Goal: Information Seeking & Learning: Check status

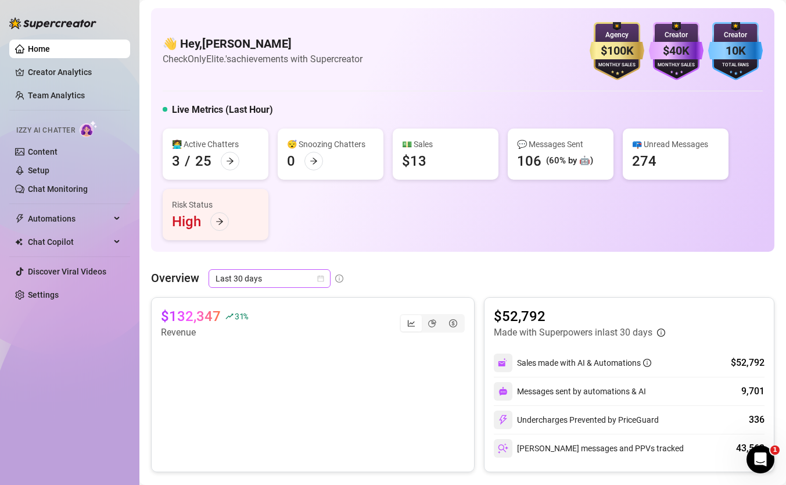
click at [265, 281] on span "Last 30 days" at bounding box center [270, 278] width 108 height 17
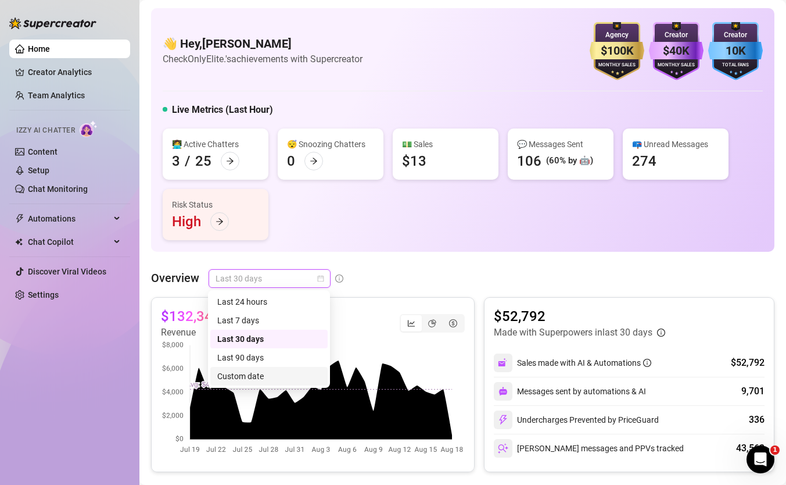
click at [314, 376] on div "Custom date" at bounding box center [268, 376] width 103 height 13
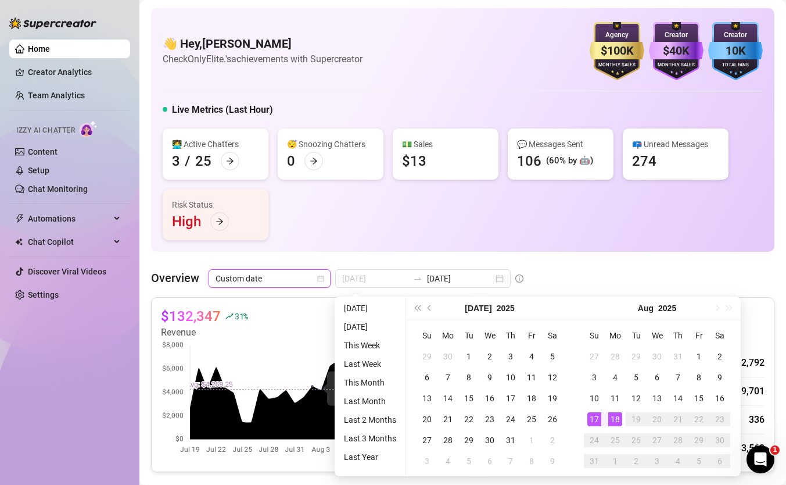
type input "[DATE]"
click at [610, 419] on div "18" at bounding box center [615, 419] width 14 height 14
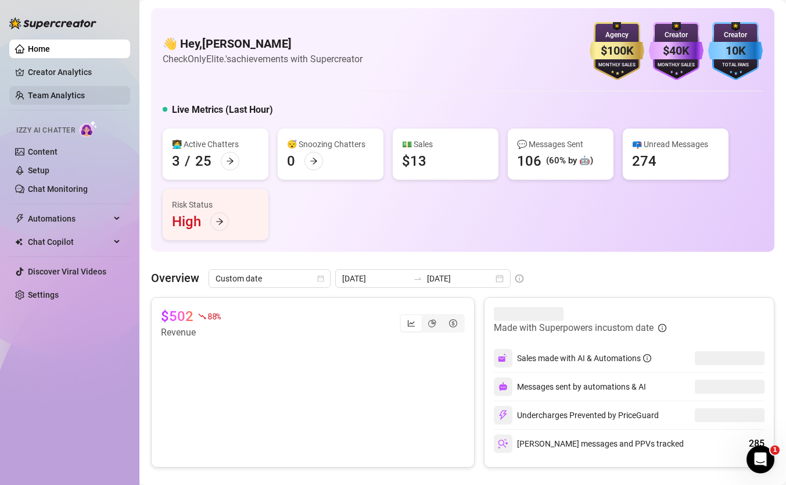
click at [31, 92] on link "Team Analytics" at bounding box center [56, 95] width 57 height 9
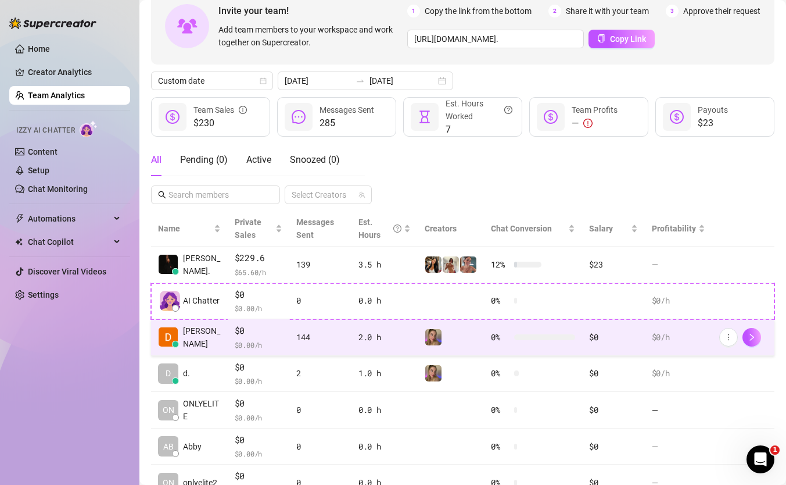
scroll to position [114, 0]
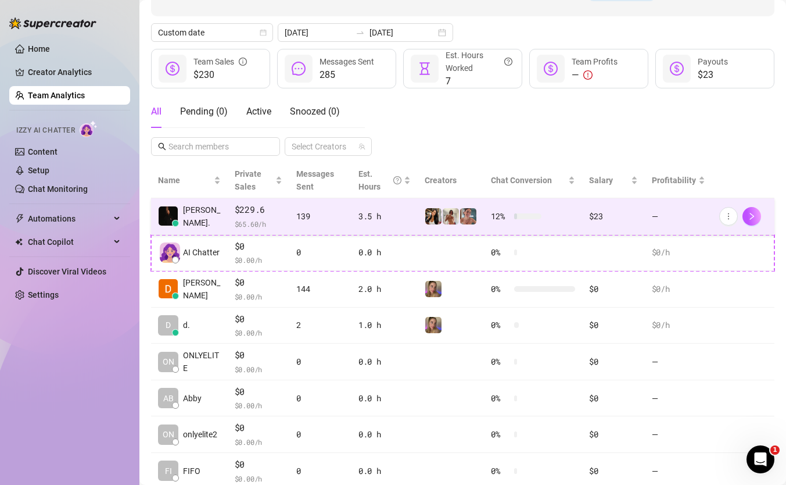
click at [269, 225] on span "$ 65.60 /h" at bounding box center [259, 224] width 48 height 12
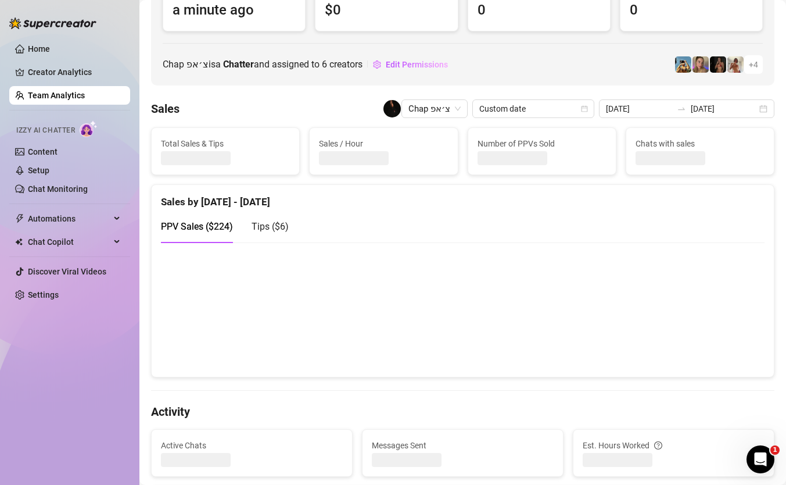
scroll to position [112, 0]
